Goal: Task Accomplishment & Management: Manage account settings

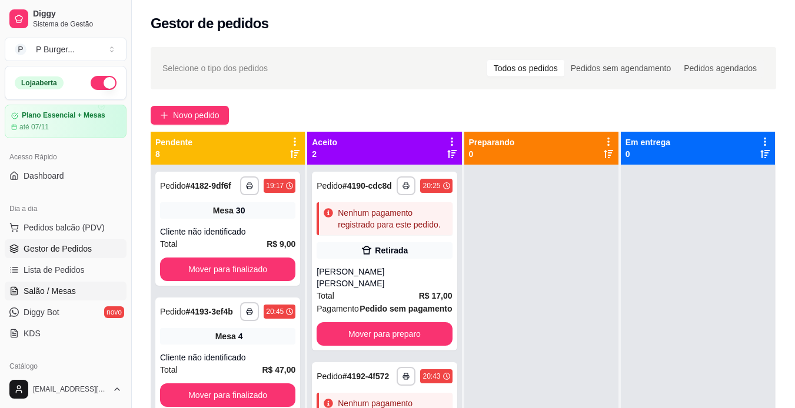
click at [53, 289] on span "Salão / Mesas" at bounding box center [50, 291] width 52 height 12
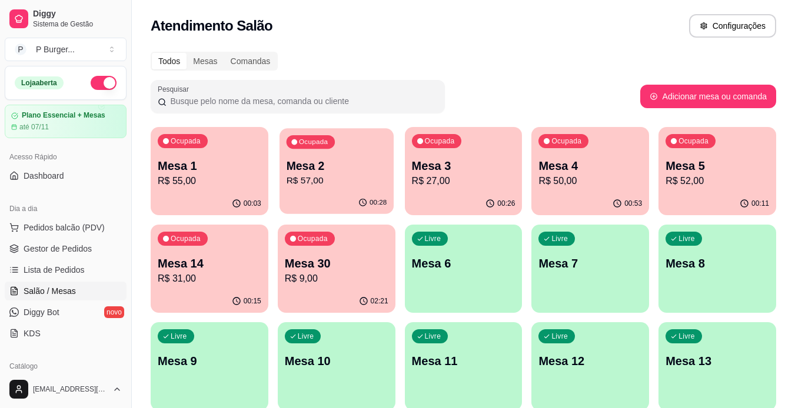
click at [340, 183] on p "R$ 57,00" at bounding box center [336, 181] width 101 height 14
click at [252, 172] on p "Mesa 1" at bounding box center [210, 166] width 104 height 16
click at [84, 254] on span "Gestor de Pedidos" at bounding box center [58, 249] width 68 height 12
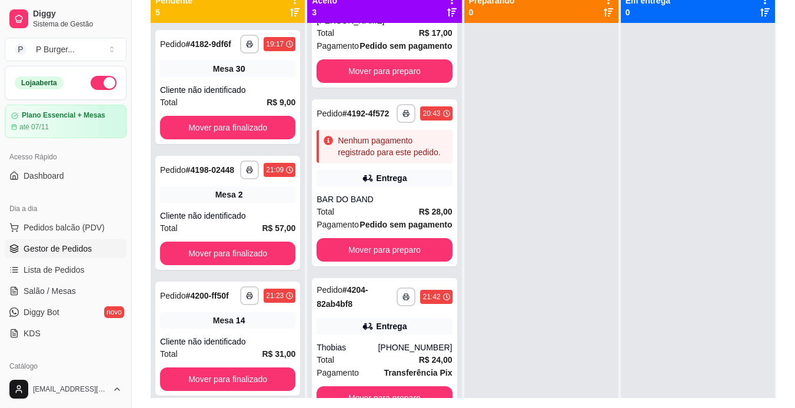
scroll to position [150, 0]
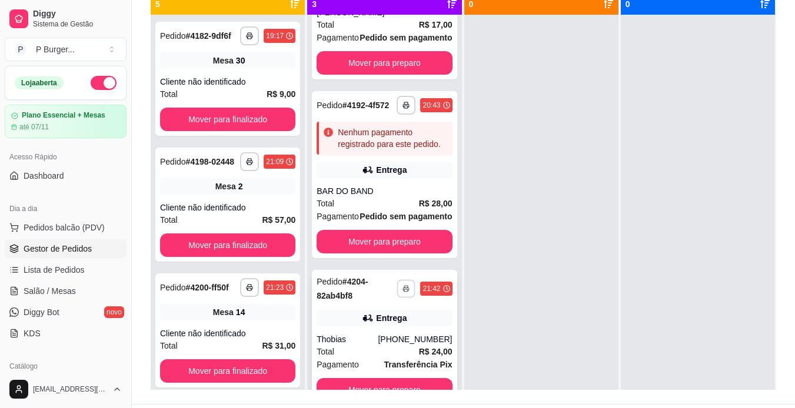
click at [400, 287] on button "button" at bounding box center [406, 288] width 18 height 18
click at [346, 325] on button "IMPRESSORA" at bounding box center [361, 330] width 85 height 19
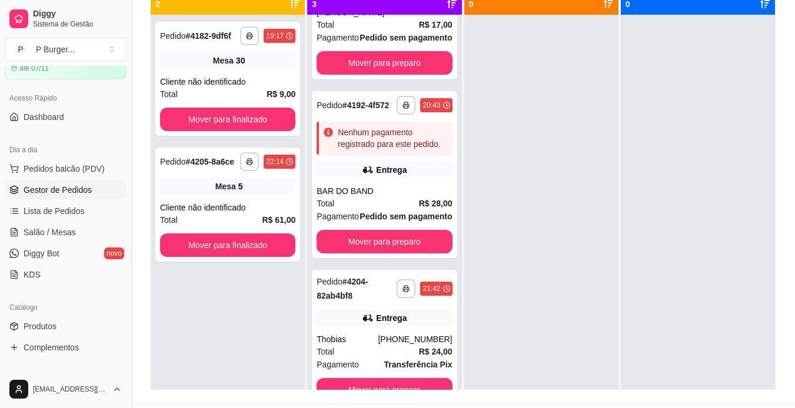
scroll to position [62, 0]
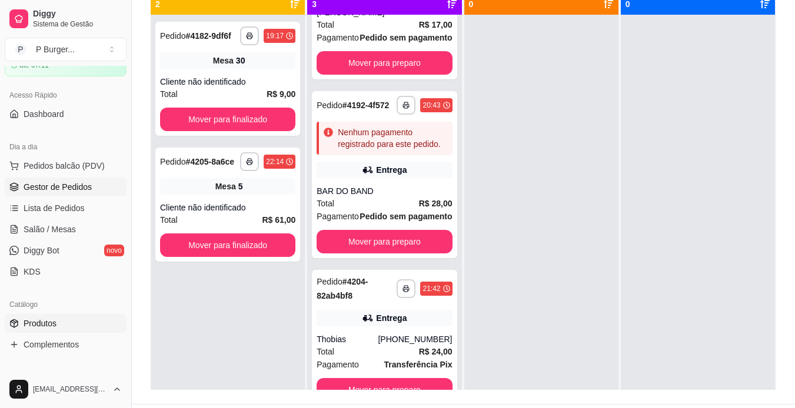
click at [51, 323] on span "Produtos" at bounding box center [40, 324] width 33 height 12
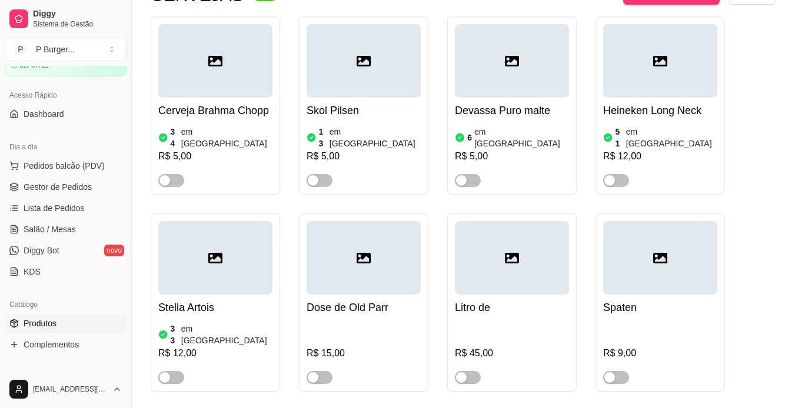
scroll to position [2823, 0]
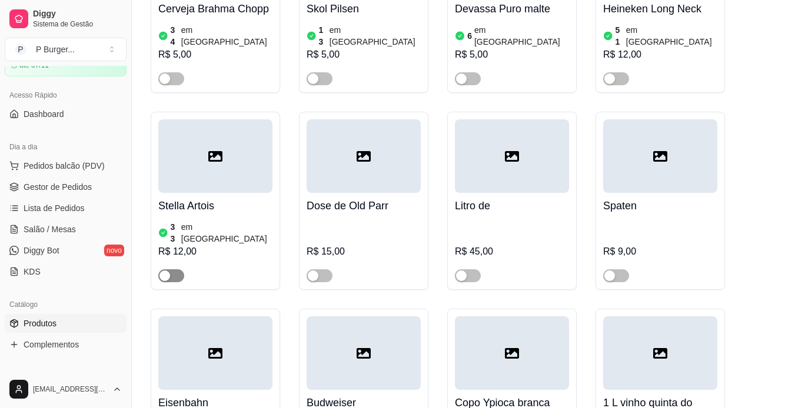
click at [172, 269] on button "button" at bounding box center [171, 275] width 26 height 13
click at [189, 259] on div at bounding box center [215, 271] width 114 height 24
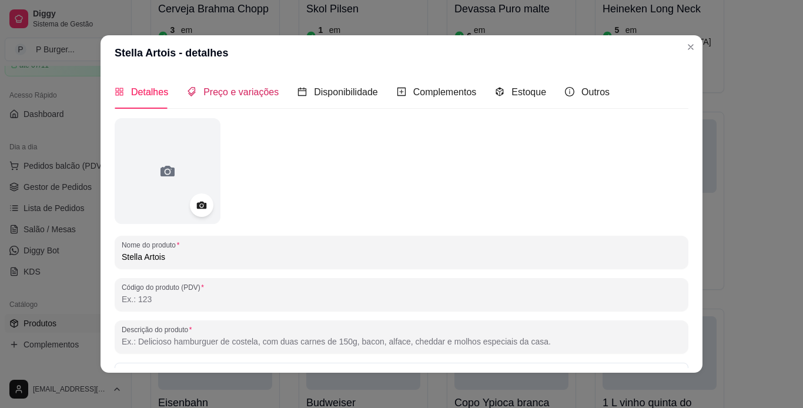
click at [239, 93] on span "Preço e variações" at bounding box center [240, 92] width 75 height 10
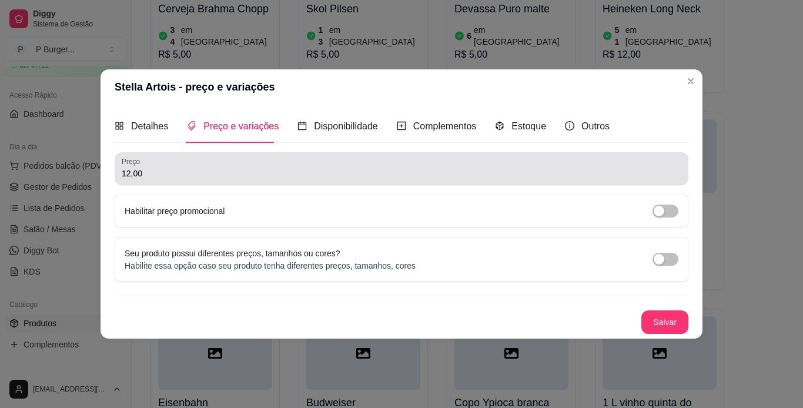
click at [162, 176] on input "12,00" at bounding box center [402, 174] width 560 height 12
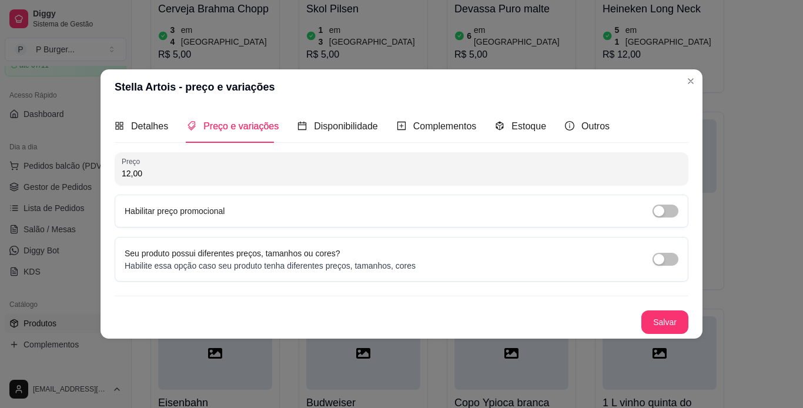
click at [141, 172] on input "12,00" at bounding box center [402, 174] width 560 height 12
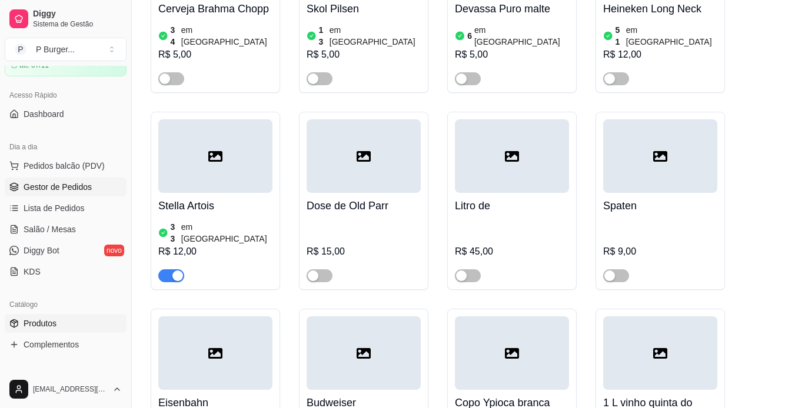
click at [50, 182] on span "Gestor de Pedidos" at bounding box center [58, 187] width 68 height 12
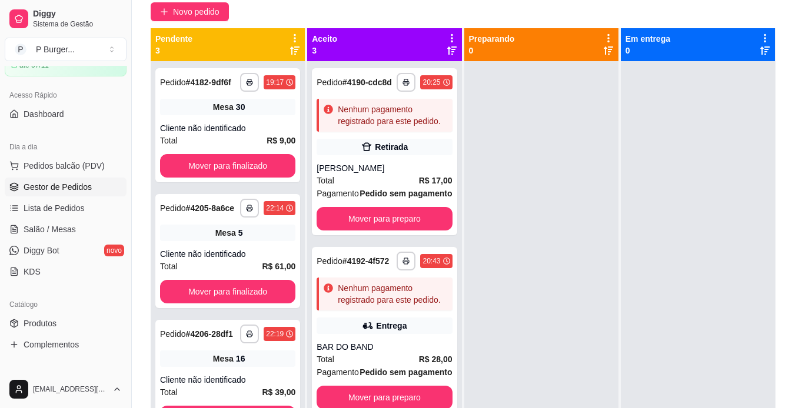
scroll to position [118, 0]
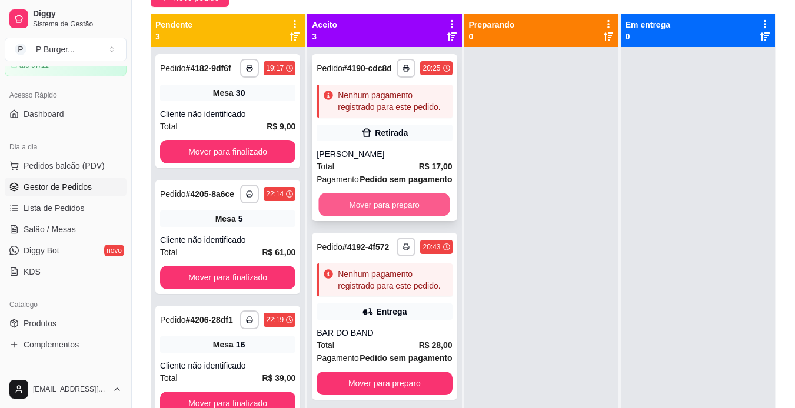
click at [374, 216] on button "Mover para preparo" at bounding box center [384, 204] width 131 height 23
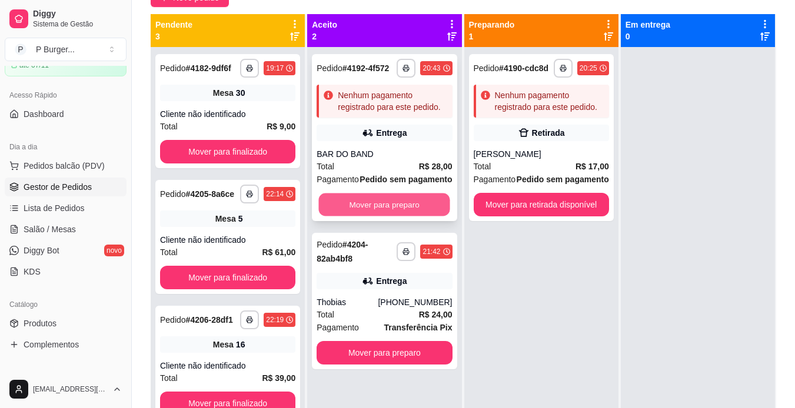
click at [379, 200] on button "Mover para preparo" at bounding box center [384, 204] width 131 height 23
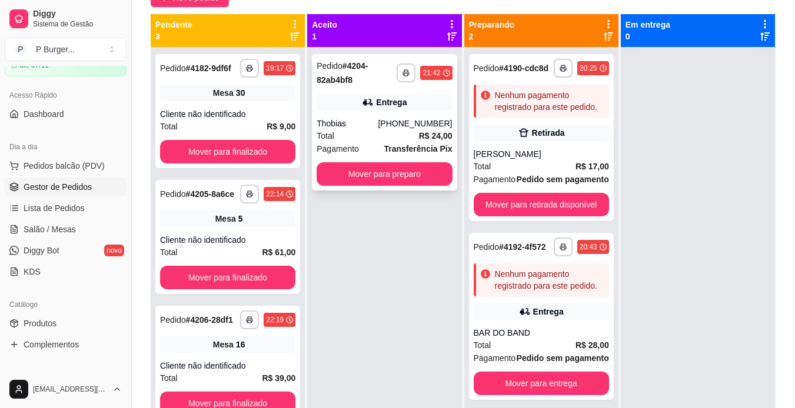
click at [379, 159] on div "**********" at bounding box center [384, 122] width 145 height 136
click at [423, 167] on button "Mover para preparo" at bounding box center [383, 174] width 135 height 24
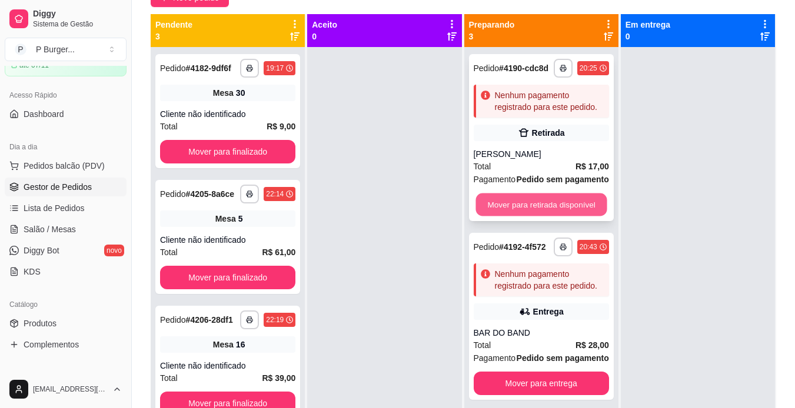
click at [496, 208] on button "Mover para retirada disponível" at bounding box center [540, 204] width 131 height 23
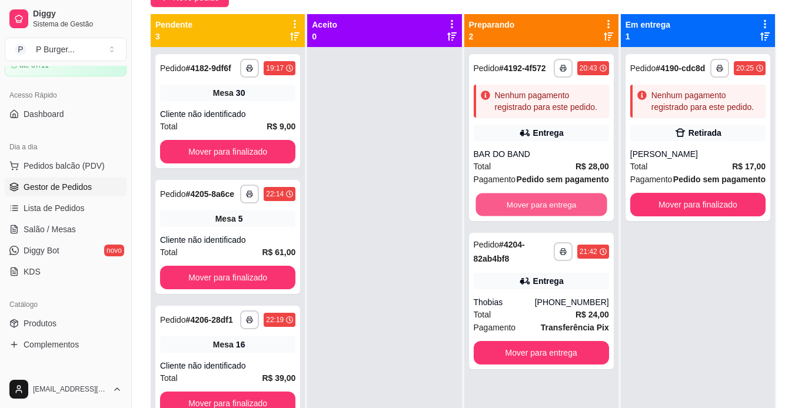
click at [496, 208] on button "Mover para entrega" at bounding box center [540, 204] width 131 height 23
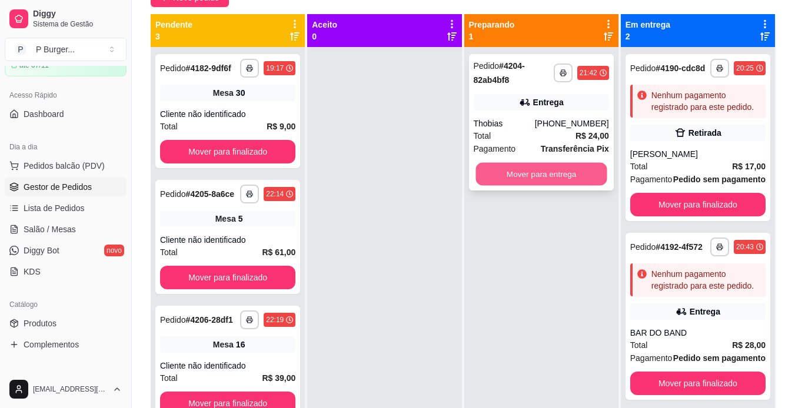
click at [511, 176] on button "Mover para entrega" at bounding box center [540, 174] width 131 height 23
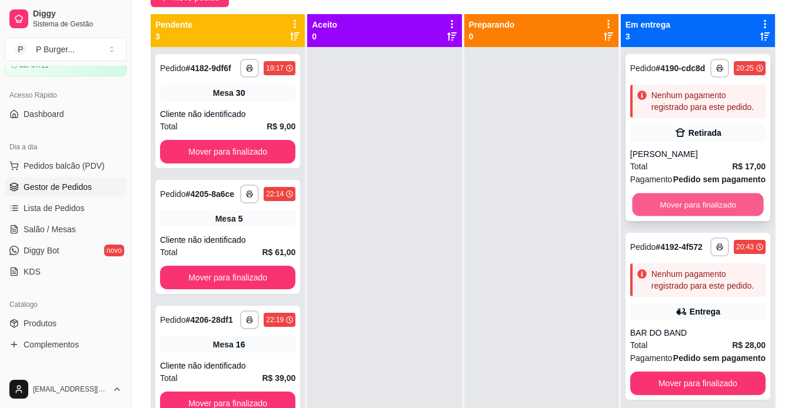
click at [670, 216] on button "Mover para finalizado" at bounding box center [697, 204] width 131 height 23
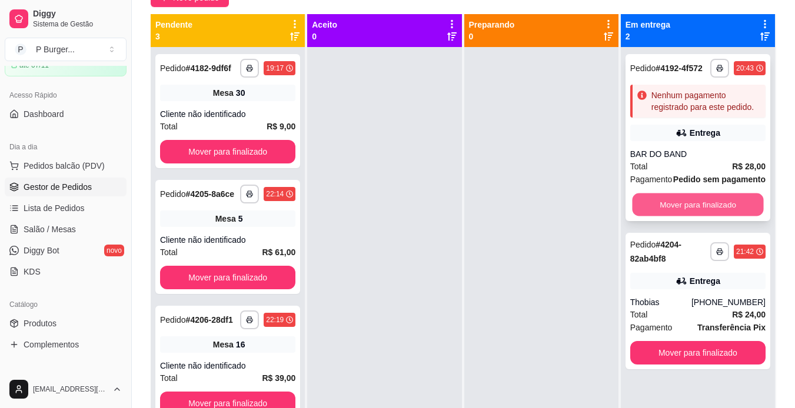
click at [675, 205] on button "Mover para finalizado" at bounding box center [697, 204] width 131 height 23
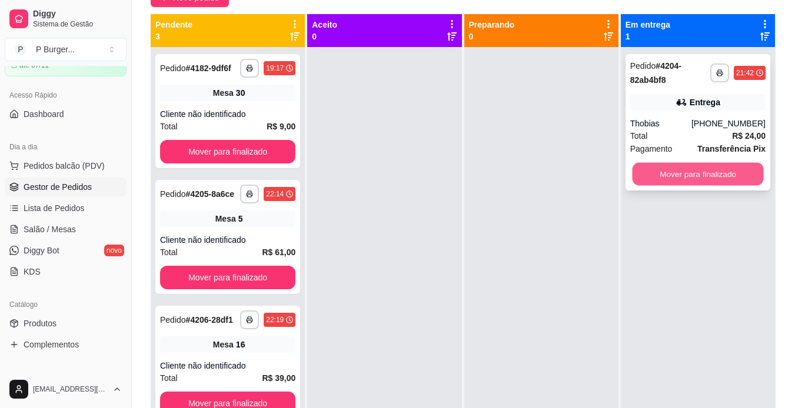
click at [674, 176] on button "Mover para finalizado" at bounding box center [697, 174] width 131 height 23
